Goal: Transaction & Acquisition: Subscribe to service/newsletter

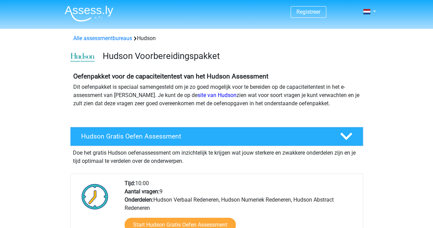
click at [130, 136] on h4 "Hudson Gratis Oefen Assessment" at bounding box center [205, 136] width 248 height 8
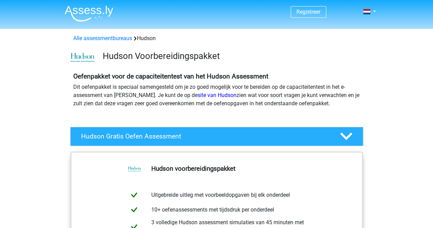
scroll to position [124, 0]
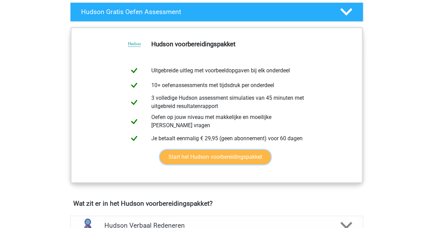
click at [220, 156] on link "Start het Hudson voorbereidingspakket" at bounding box center [215, 157] width 111 height 14
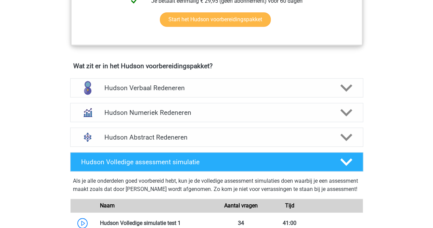
scroll to position [262, 0]
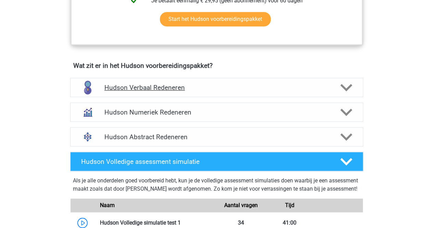
click at [137, 89] on h4 "Hudson Verbaal Redeneren" at bounding box center [217, 88] width 224 height 8
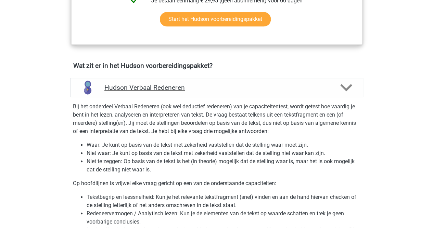
click at [137, 89] on h4 "Hudson Verbaal Redeneren" at bounding box center [217, 88] width 224 height 8
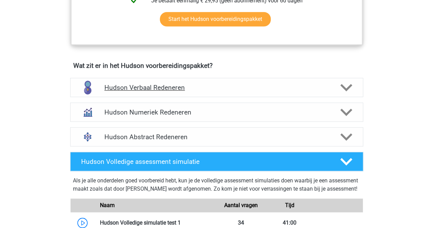
click at [137, 89] on h4 "Hudson Verbaal Redeneren" at bounding box center [217, 88] width 224 height 8
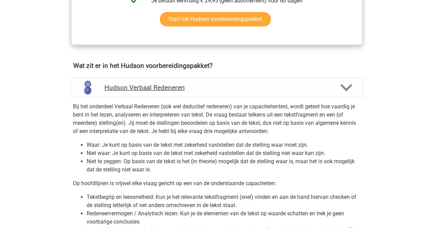
click at [137, 89] on h4 "Hudson Verbaal Redeneren" at bounding box center [217, 88] width 224 height 8
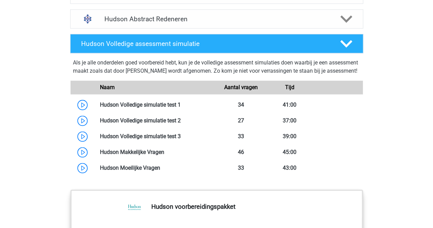
scroll to position [388, 0]
